Goal: Check status: Check status

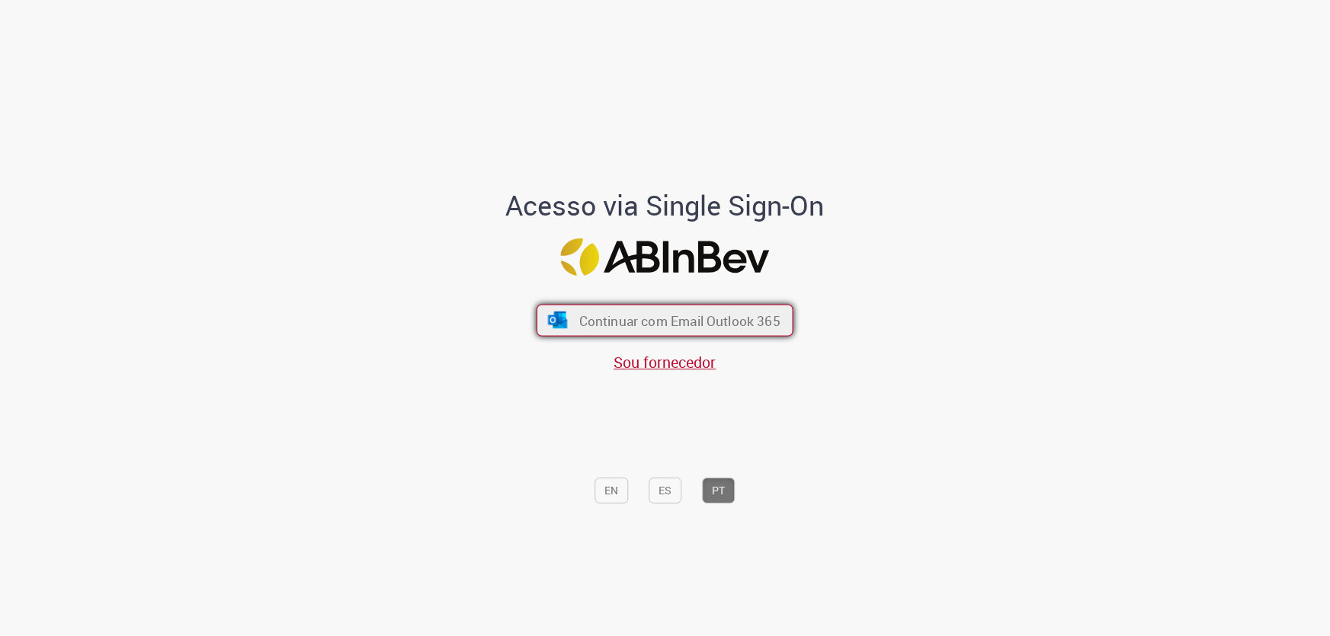
click at [690, 308] on button "Continuar com Email Outlook 365" at bounding box center [665, 321] width 257 height 32
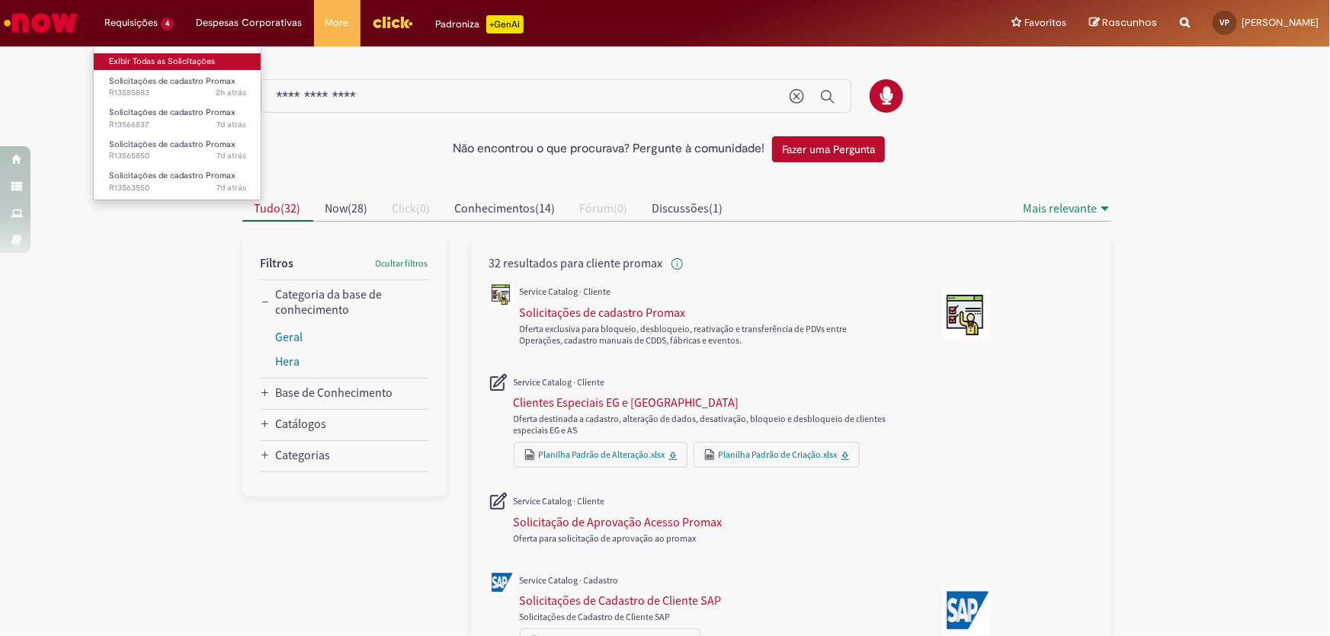
click at [140, 59] on link "Exibir Todas as Solicitações" at bounding box center [178, 61] width 168 height 17
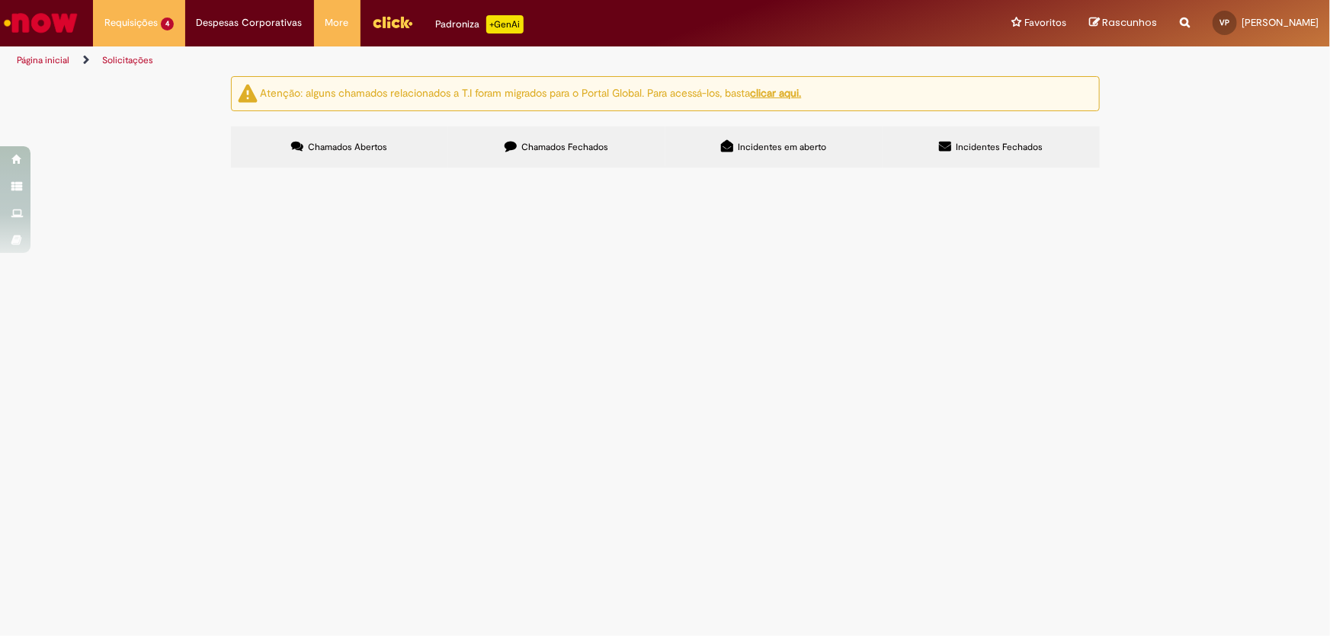
click at [0, 0] on span "Solicito desbloqueio do cliente - 99021" at bounding box center [0, 0] width 0 height 0
